Goal: Task Accomplishment & Management: Use online tool/utility

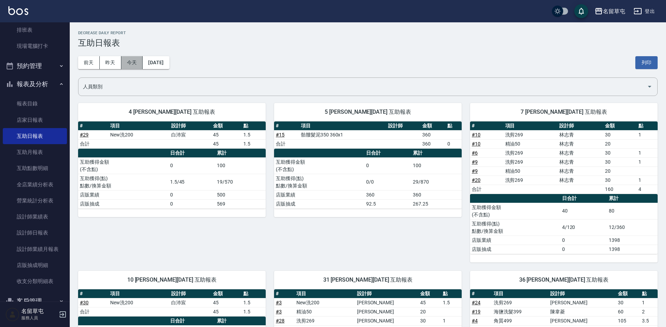
click at [127, 64] on button "今天" at bounding box center [132, 62] width 22 height 13
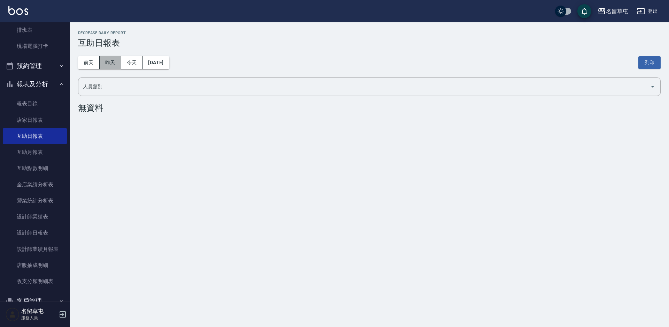
click at [116, 63] on button "昨天" at bounding box center [111, 62] width 22 height 13
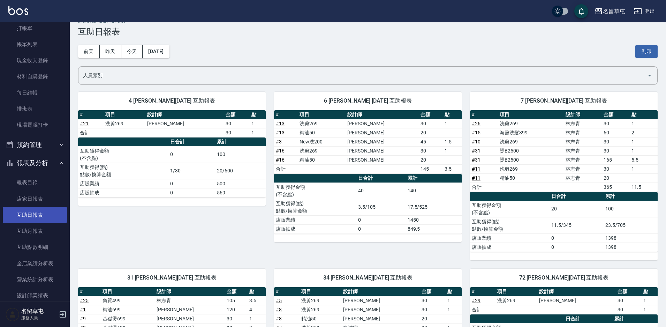
scroll to position [70, 0]
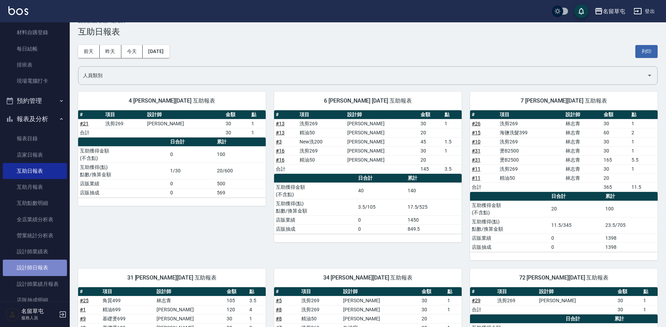
click at [44, 262] on link "設計師日報表" at bounding box center [35, 267] width 64 height 16
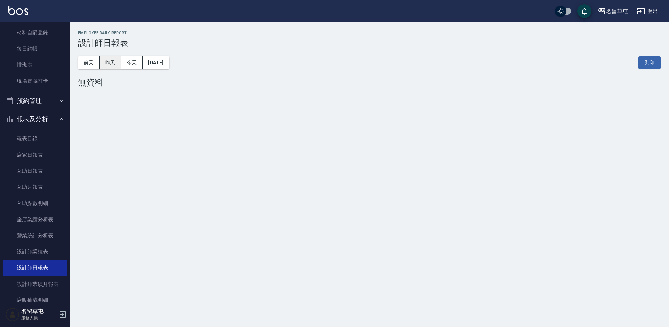
click at [111, 60] on button "昨天" at bounding box center [111, 62] width 22 height 13
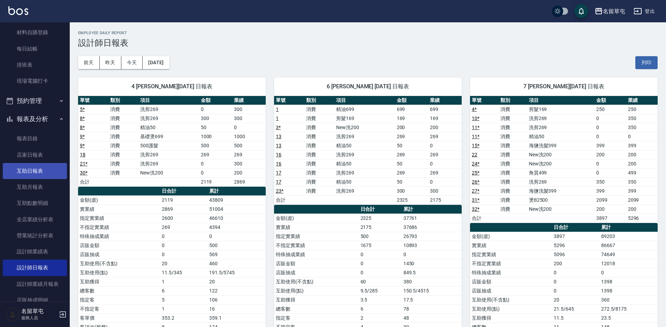
click at [35, 176] on link "互助日報表" at bounding box center [35, 171] width 64 height 16
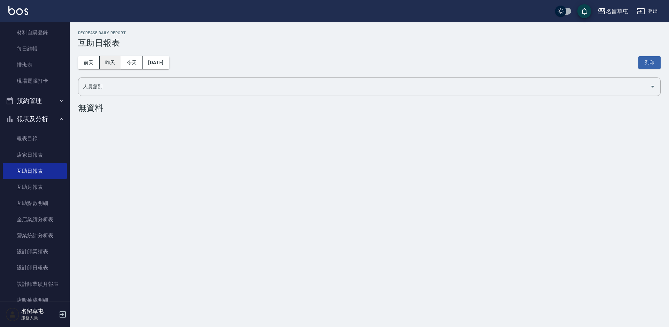
click at [113, 59] on button "昨天" at bounding box center [111, 62] width 22 height 13
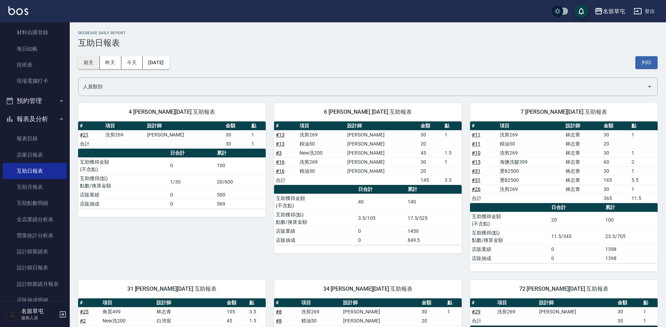
click at [86, 61] on button "前天" at bounding box center [89, 62] width 22 height 13
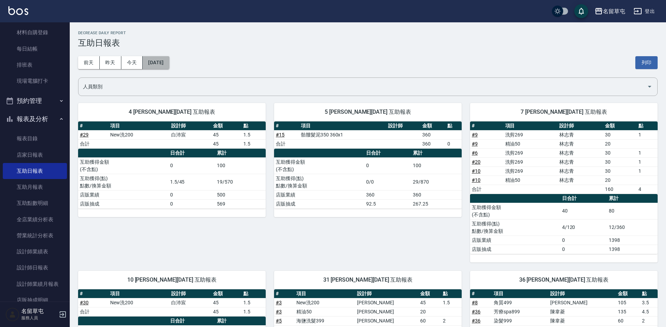
click at [168, 61] on button "[DATE]" at bounding box center [156, 62] width 26 height 13
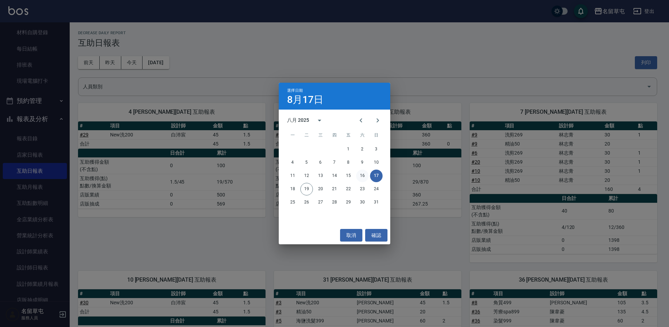
click at [365, 175] on button "16" at bounding box center [362, 175] width 13 height 13
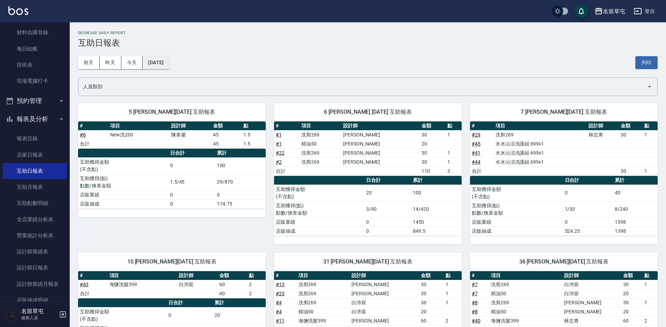
click at [167, 63] on button "[DATE]" at bounding box center [156, 62] width 26 height 13
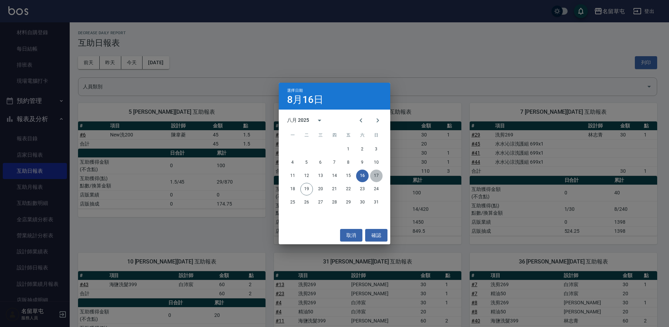
click at [375, 173] on button "17" at bounding box center [376, 175] width 13 height 13
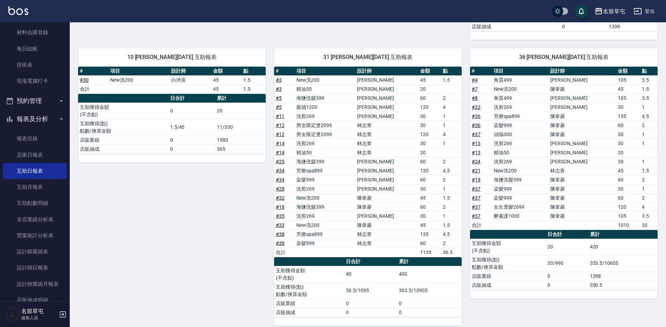
scroll to position [229, 0]
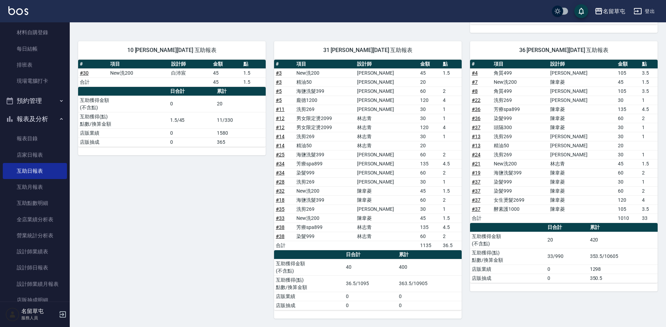
click at [145, 208] on div "10 [PERSON_NAME][DATE] 互助報表 # 項目 設計師 金額 點 # 30 New洗200 [PERSON_NAME]45 1.5 合計 4…" at bounding box center [168, 175] width 196 height 285
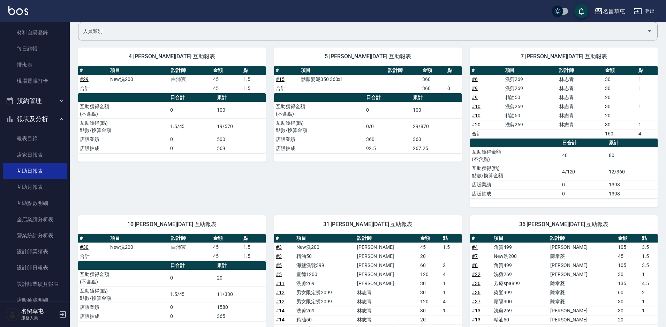
scroll to position [55, 0]
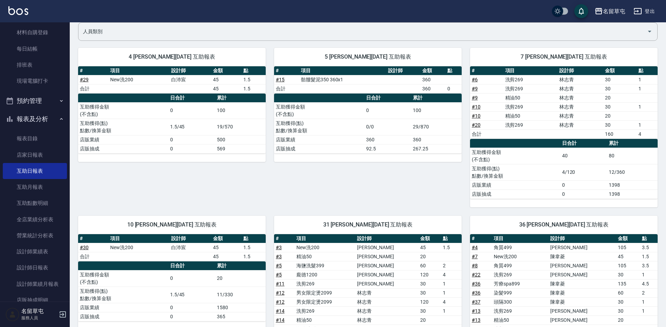
click at [344, 168] on div "5 [PERSON_NAME][DATE] 互助報表 # 項目 設計師 金額 點 # 15 骷髏髮泥350 360x1 360 合計 360 0 日合計 累計…" at bounding box center [364, 123] width 196 height 168
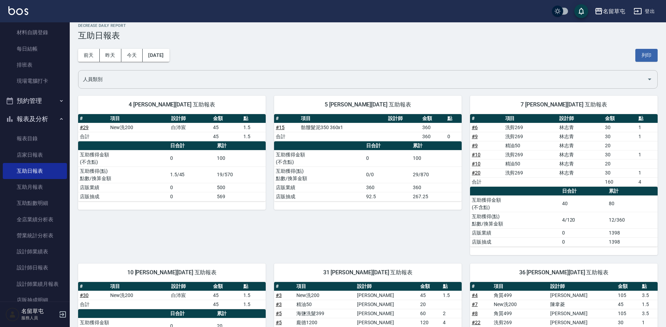
scroll to position [0, 0]
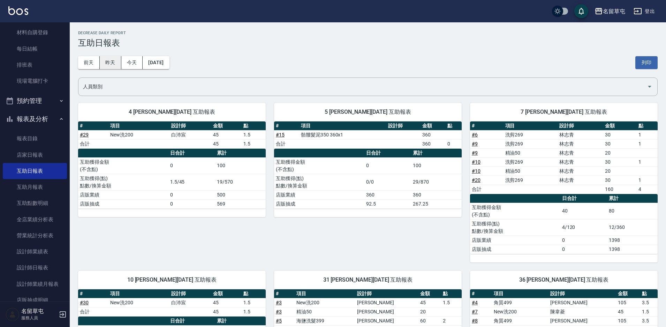
click at [114, 63] on button "昨天" at bounding box center [111, 62] width 22 height 13
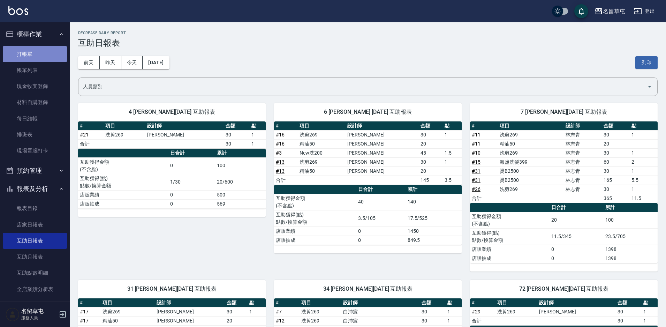
click at [38, 50] on link "打帳單" at bounding box center [35, 54] width 64 height 16
